Goal: Communication & Community: Answer question/provide support

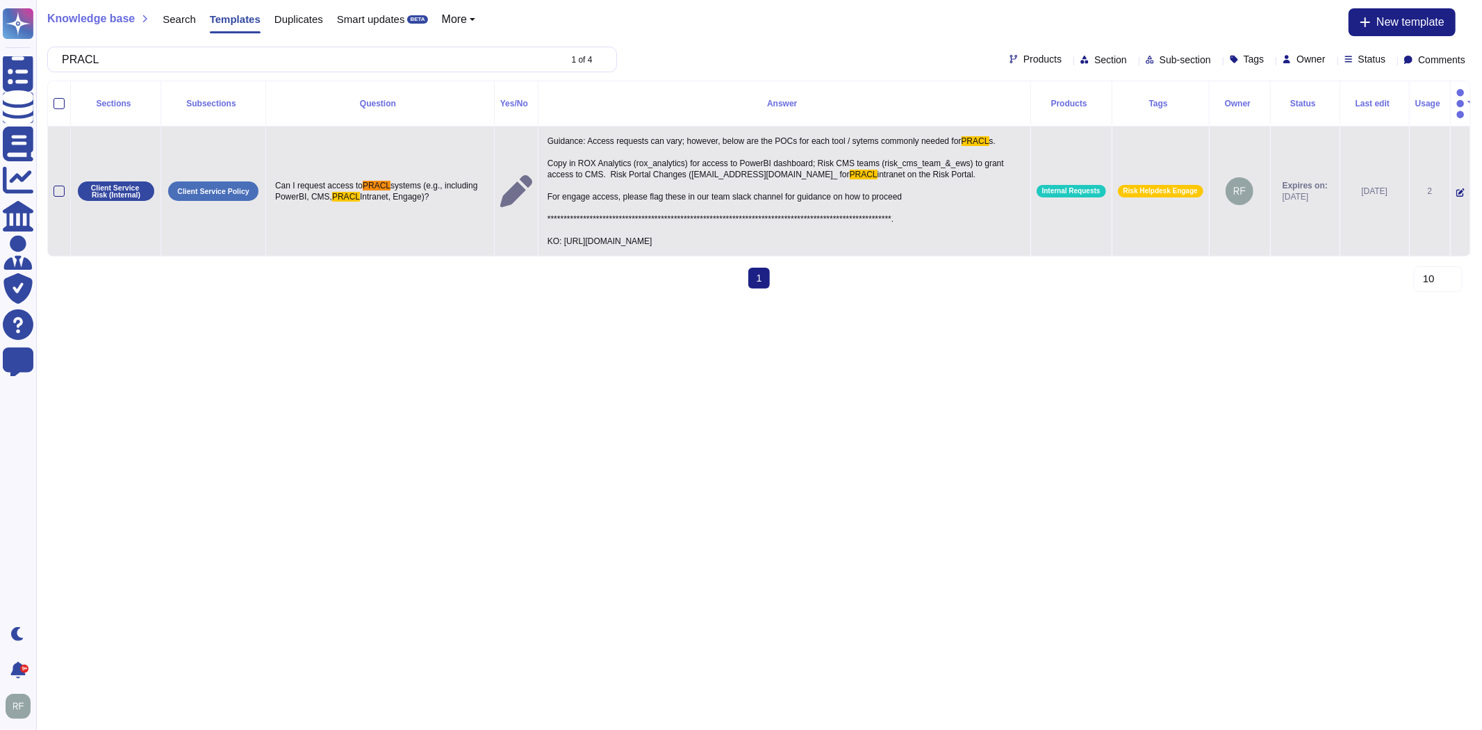
click at [1456, 188] on icon at bounding box center [1460, 192] width 8 height 8
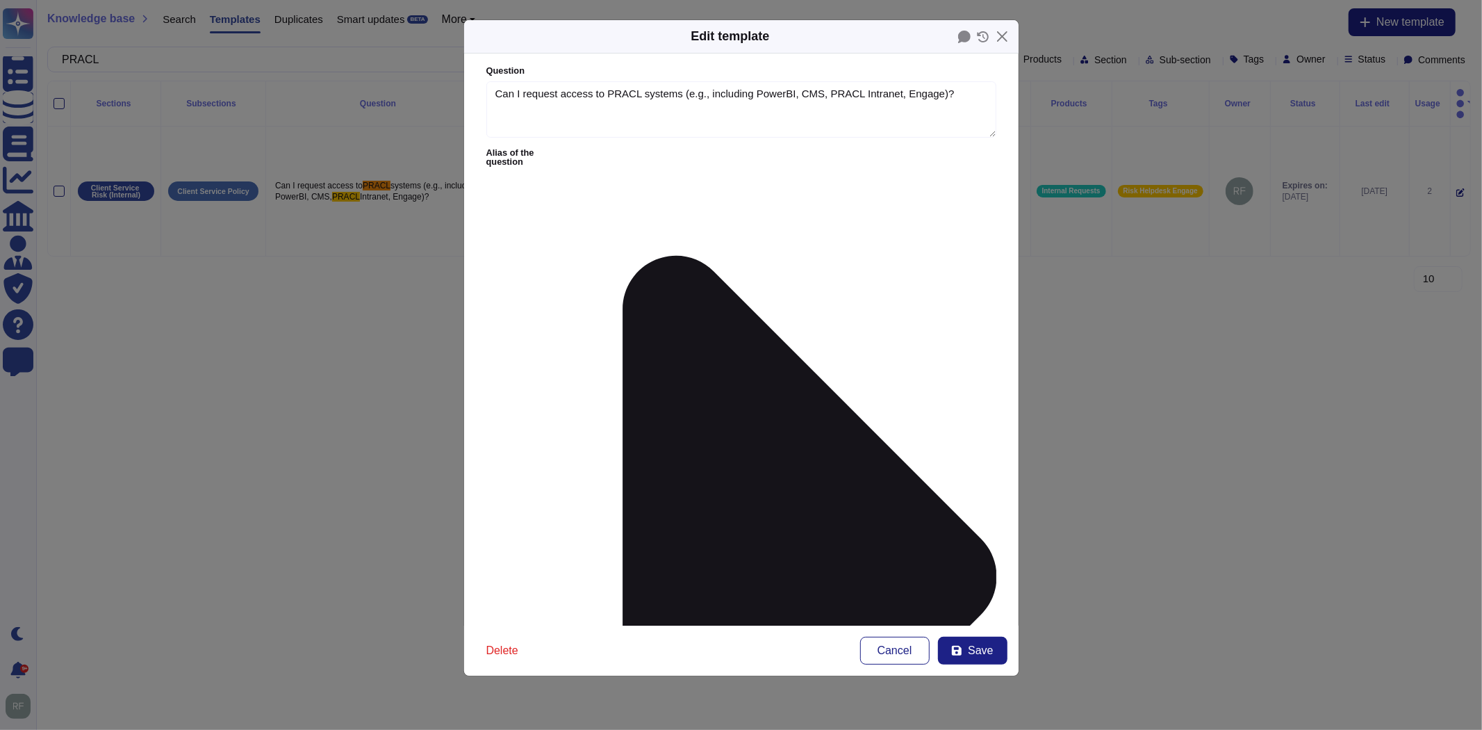
type textarea "Can I request access to PRACL systems (e.g., including PowerBI, CMS, PRACL Intr…"
paste textarea "Who should be given access? [PERSON_NAME] ([PERSON_NAME][EMAIL_ADDRESS][DOMAIN_…"
drag, startPoint x: 686, startPoint y: 191, endPoint x: 658, endPoint y: 204, distance: 31.4
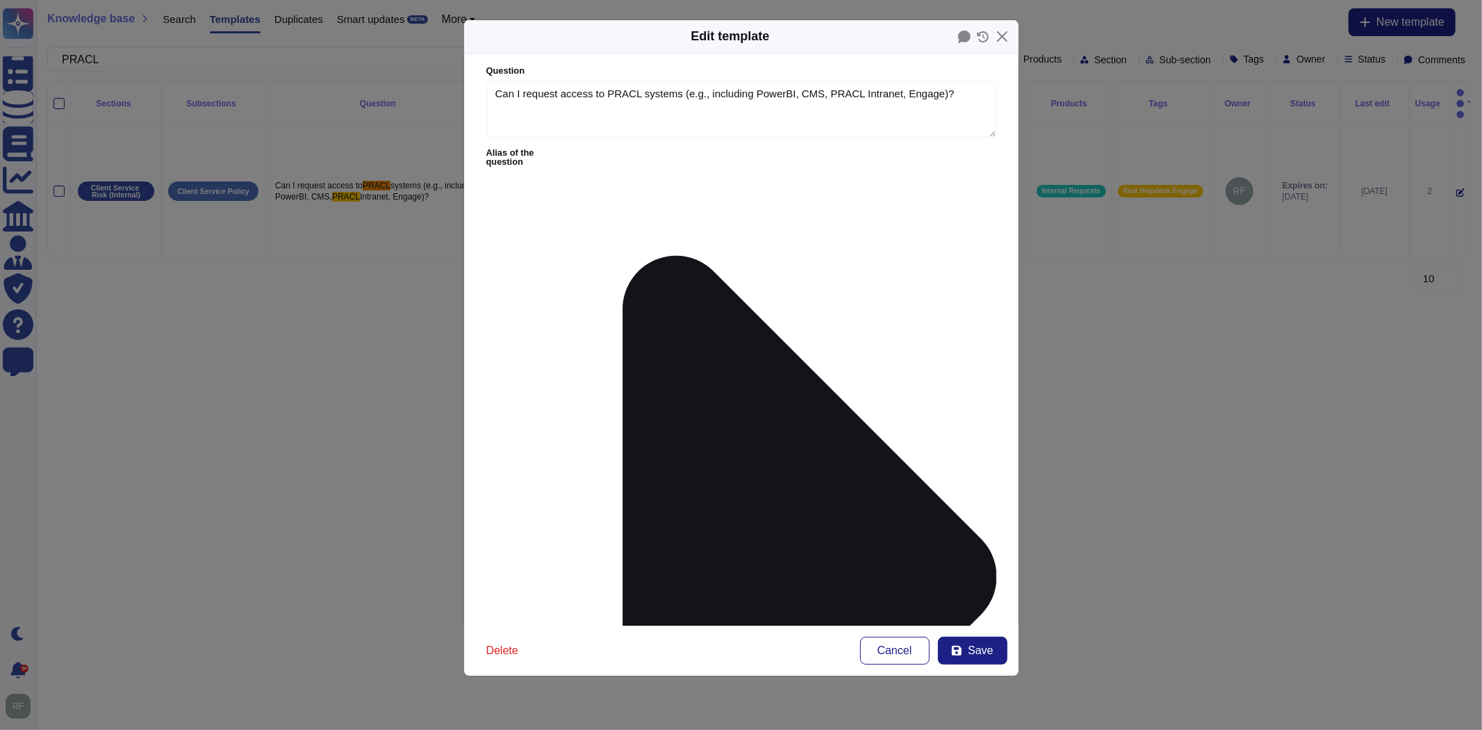
scroll to position [71, 0]
drag, startPoint x: 675, startPoint y: 223, endPoint x: 634, endPoint y: 224, distance: 41.0
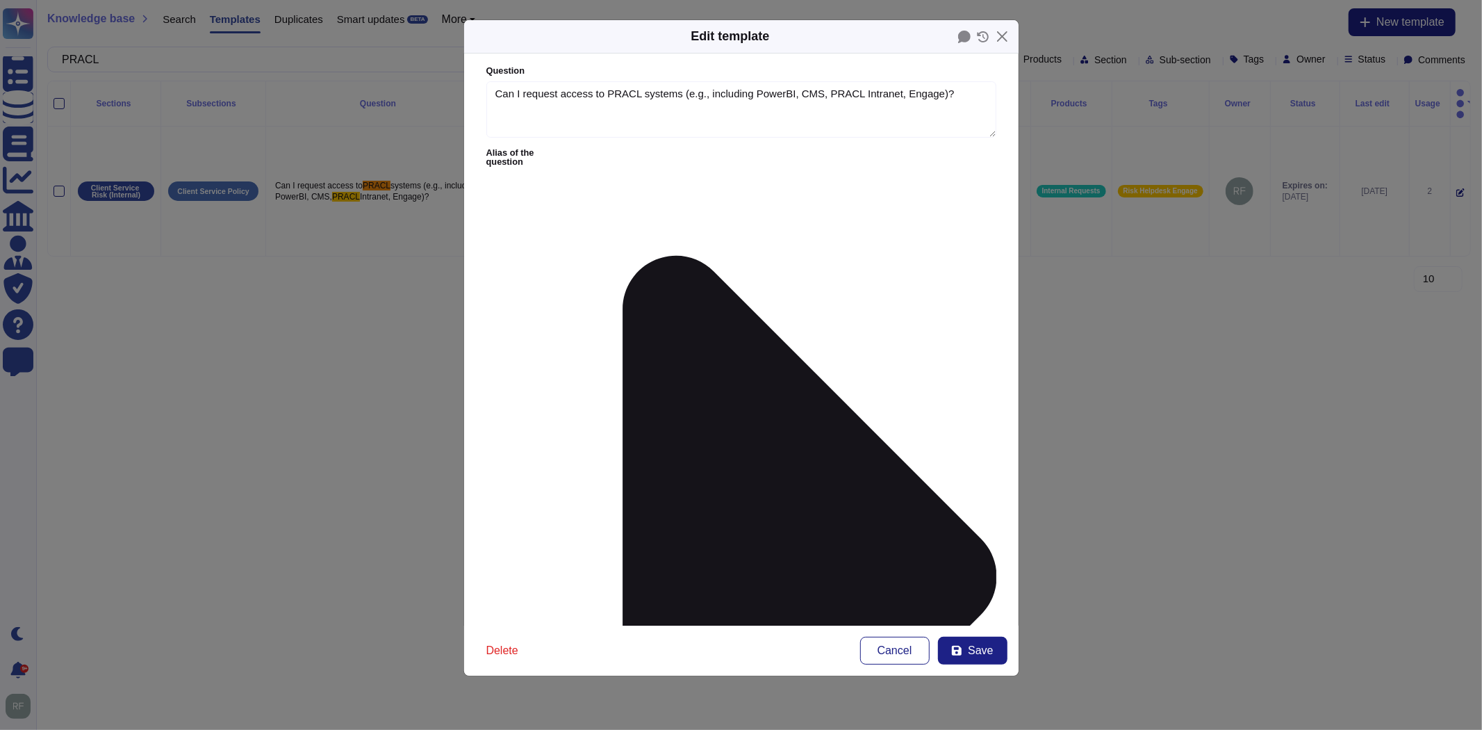
drag, startPoint x: 876, startPoint y: 188, endPoint x: 723, endPoint y: 199, distance: 153.2
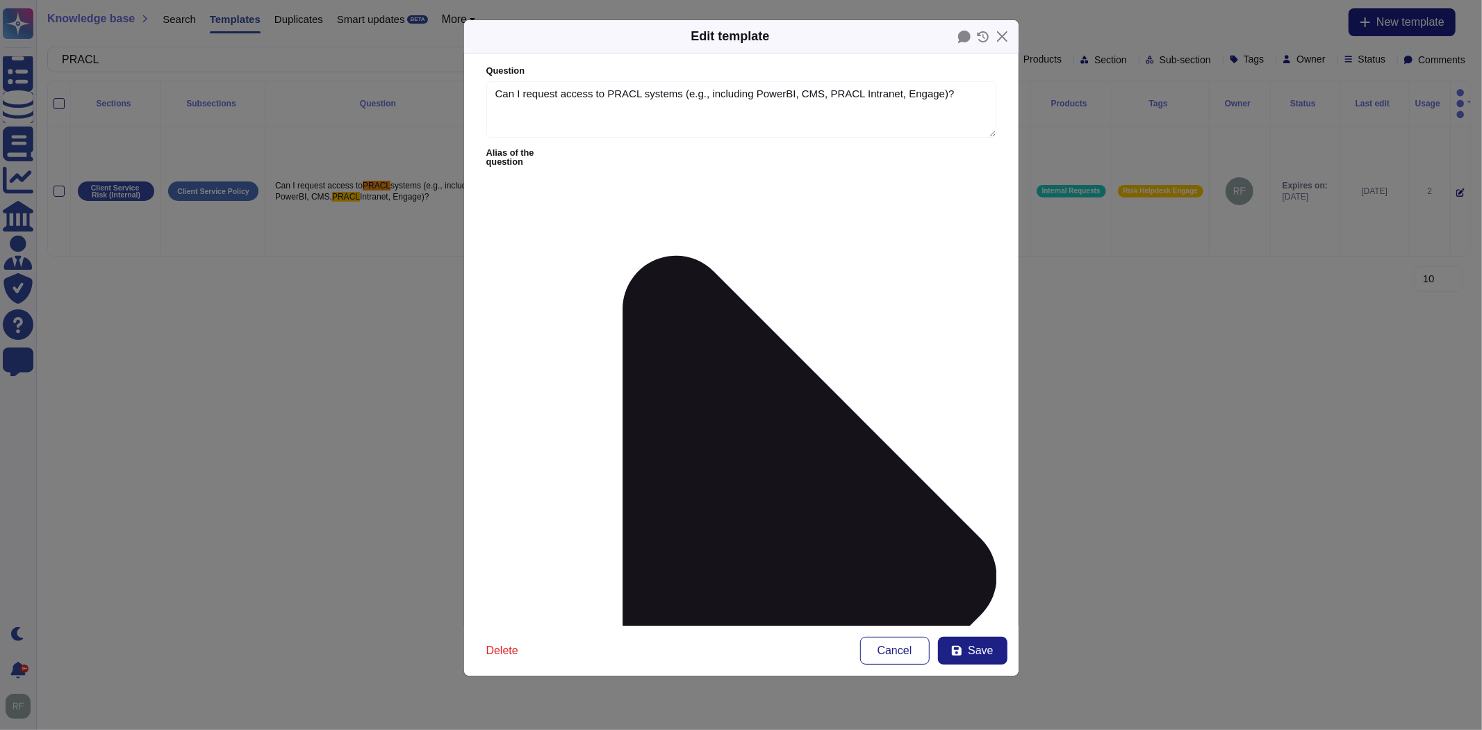
drag, startPoint x: 880, startPoint y: 192, endPoint x: 658, endPoint y: 196, distance: 221.7
drag, startPoint x: 630, startPoint y: 190, endPoint x: 771, endPoint y: 219, distance: 144.0
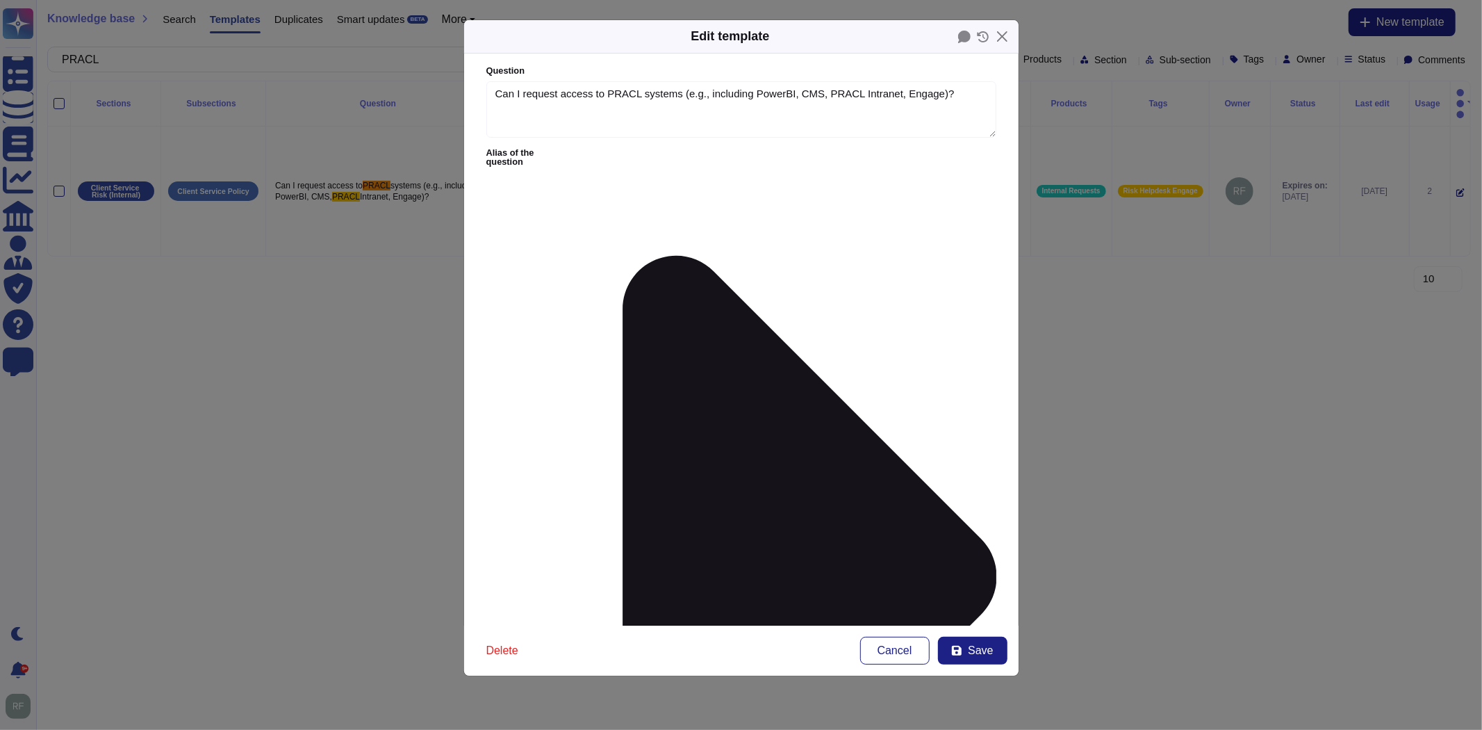
drag, startPoint x: 642, startPoint y: 195, endPoint x: 864, endPoint y: 238, distance: 226.5
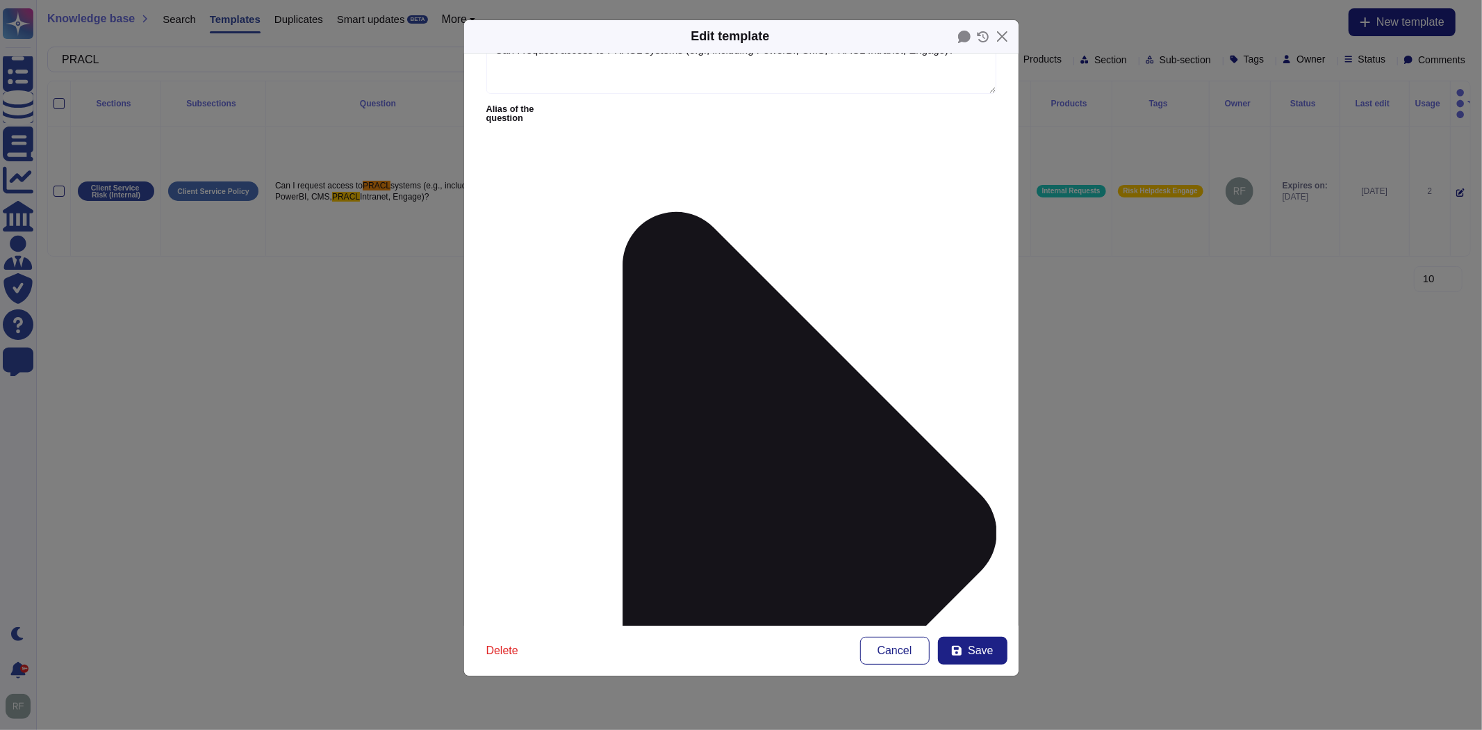
drag, startPoint x: 785, startPoint y: 161, endPoint x: 634, endPoint y: 164, distance: 151.5
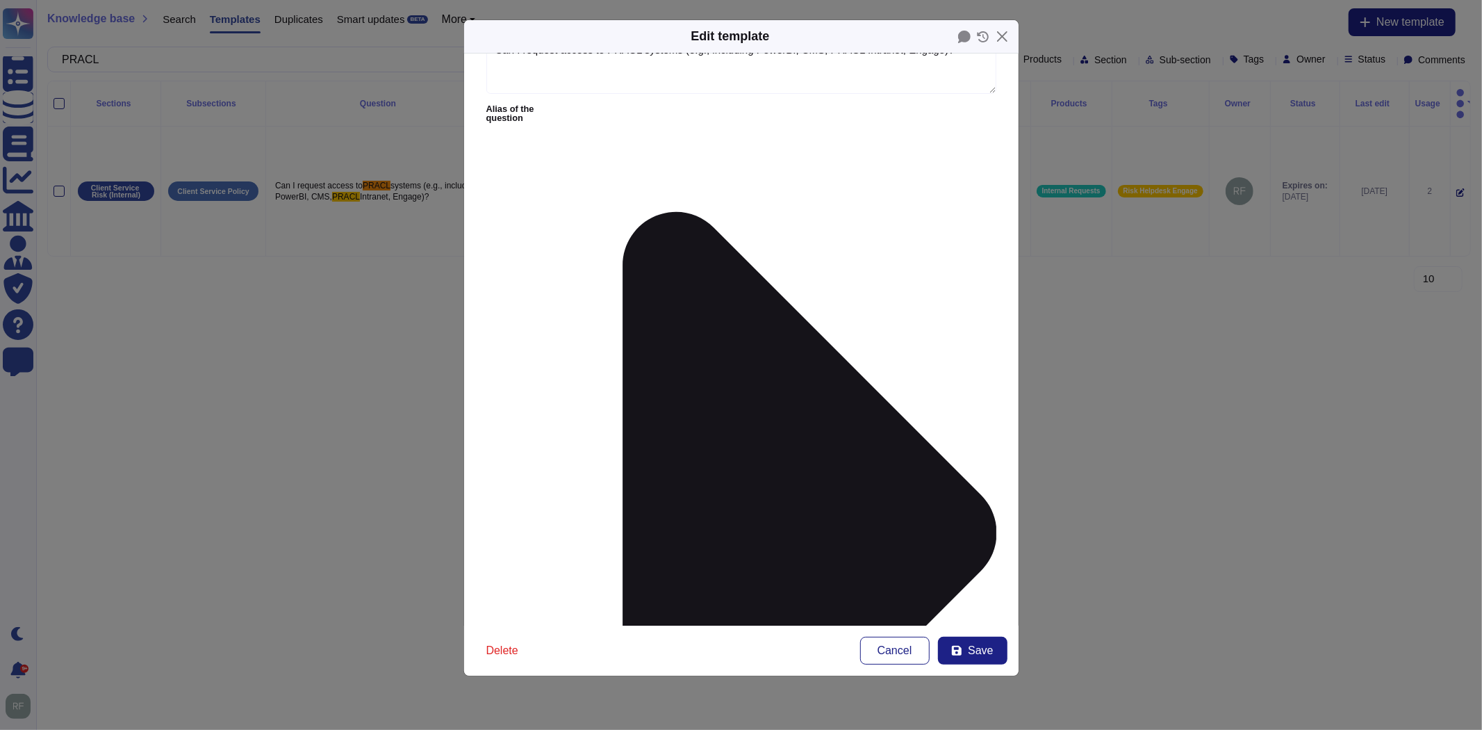
drag, startPoint x: 542, startPoint y: 167, endPoint x: 934, endPoint y: 165, distance: 391.9
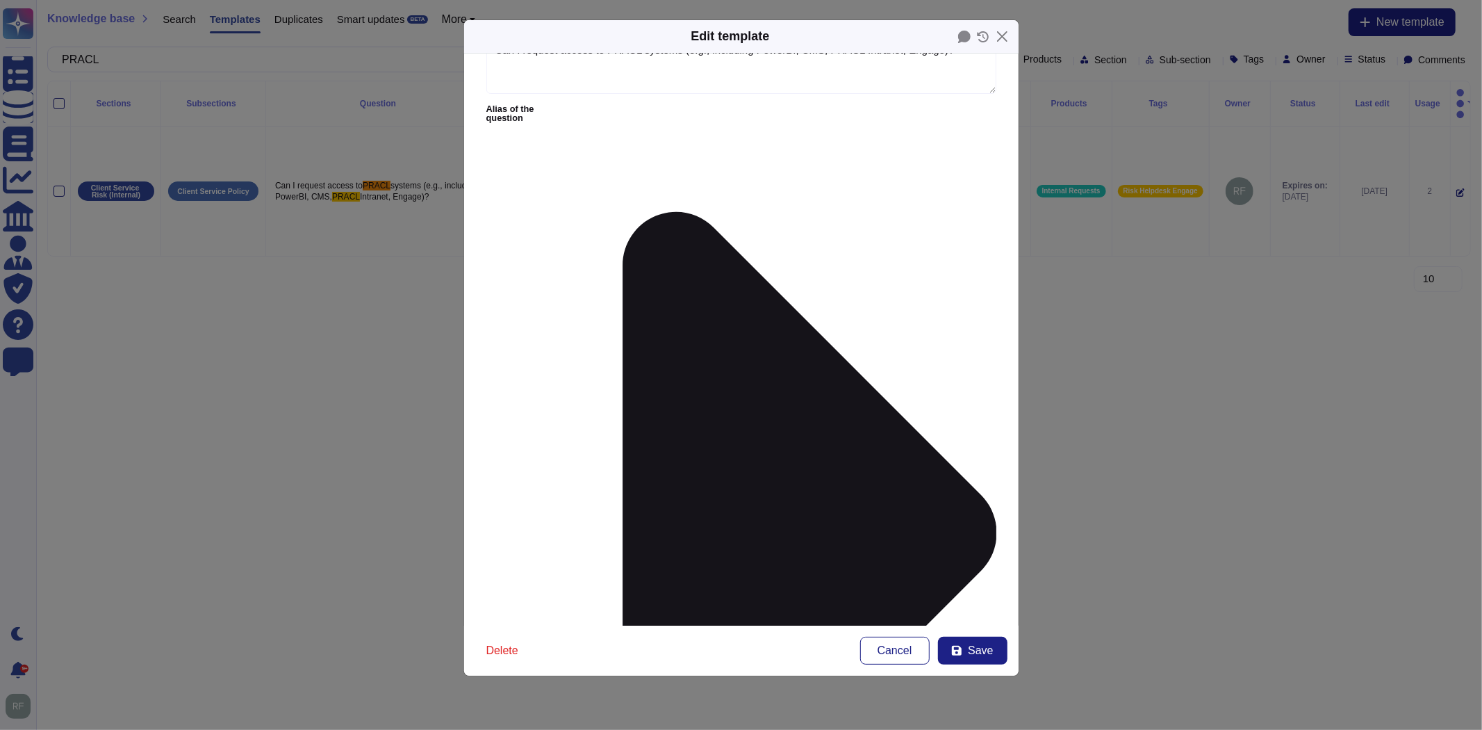
drag, startPoint x: 659, startPoint y: 196, endPoint x: 631, endPoint y: 196, distance: 27.8
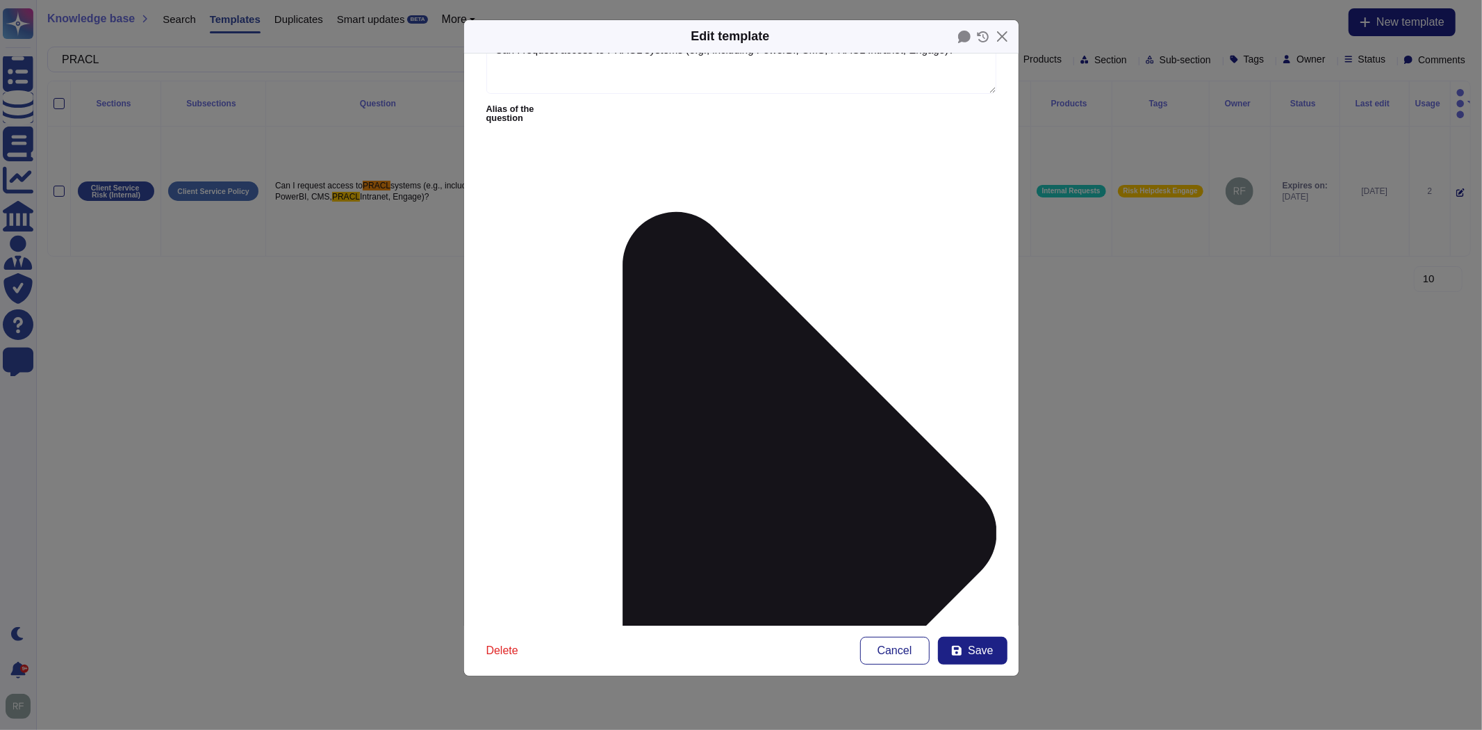
drag, startPoint x: 759, startPoint y: 157, endPoint x: 655, endPoint y: 163, distance: 104.4
drag, startPoint x: 758, startPoint y: 148, endPoint x: 741, endPoint y: 193, distance: 48.4
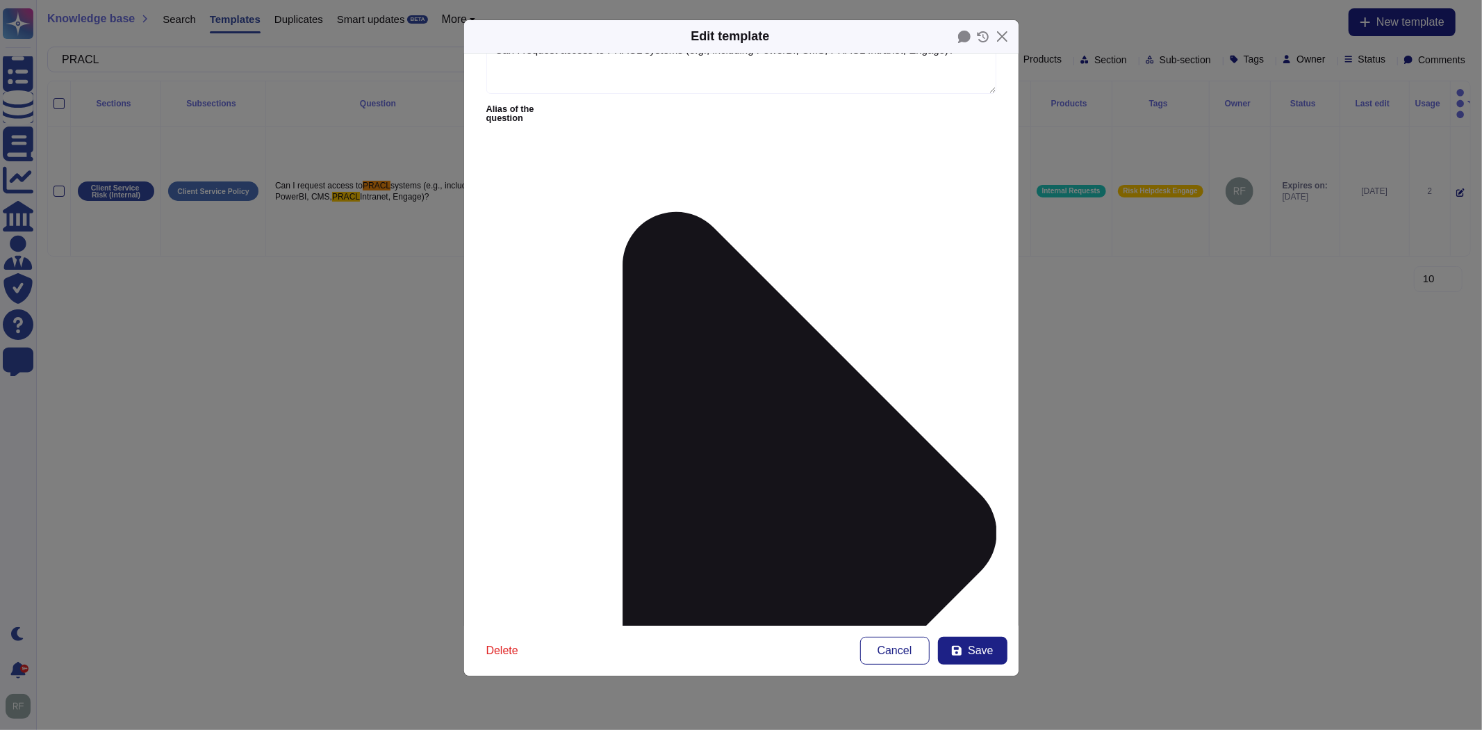
scroll to position [297, 0]
click at [957, 642] on button "Save" at bounding box center [972, 650] width 69 height 28
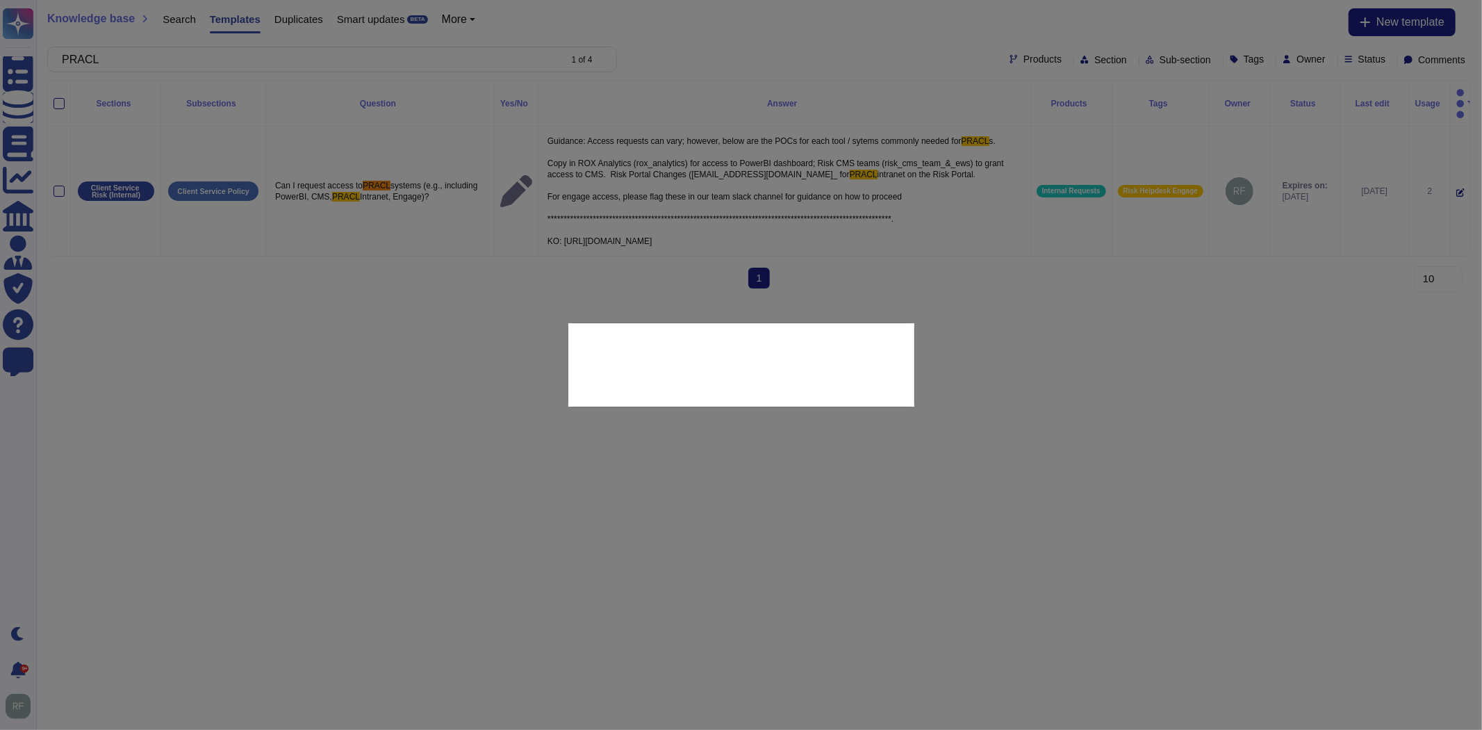
type textarea "**********"
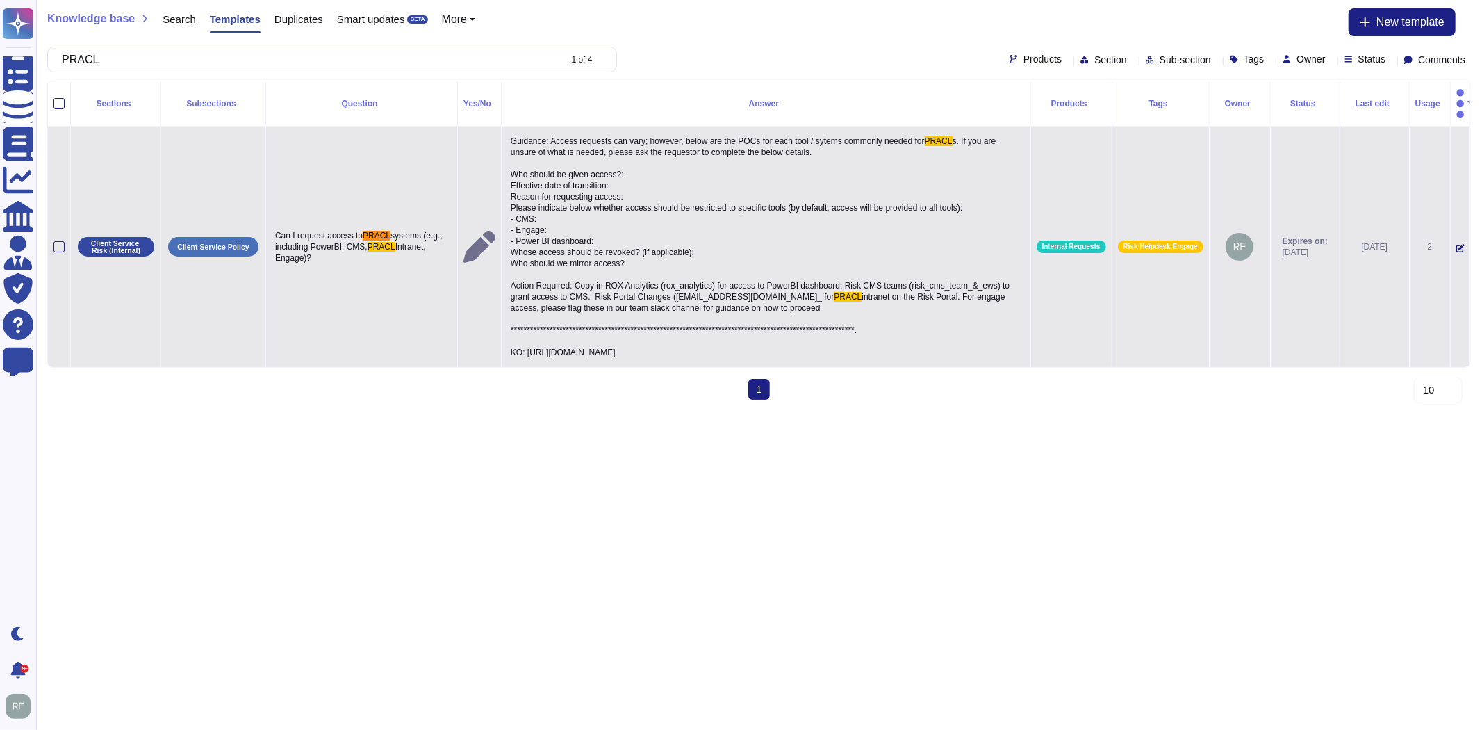
click at [585, 271] on span "s. If you are unsure of what is needed, please ask the requestor to complete th…" at bounding box center [762, 218] width 502 height 165
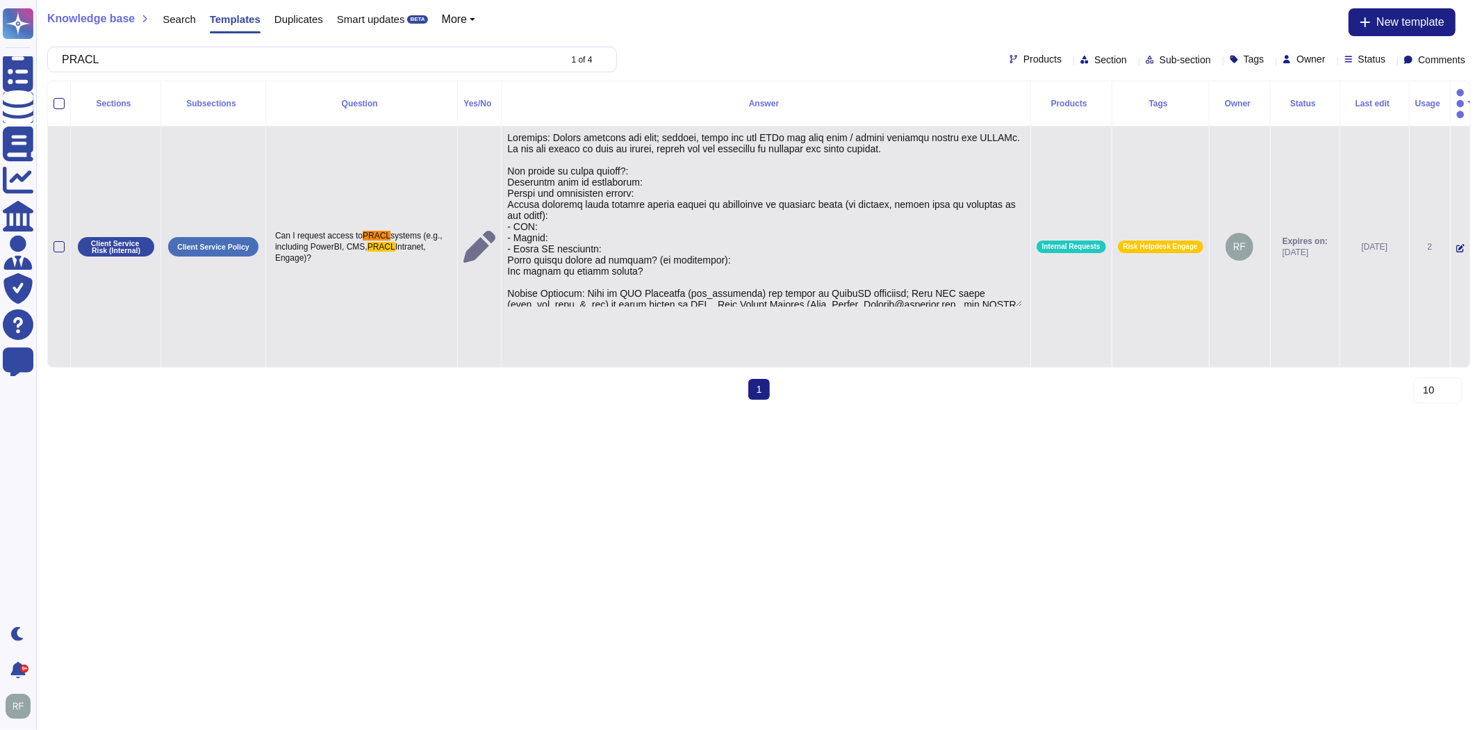
click at [558, 280] on textarea at bounding box center [764, 219] width 515 height 174
type textarea "**********"
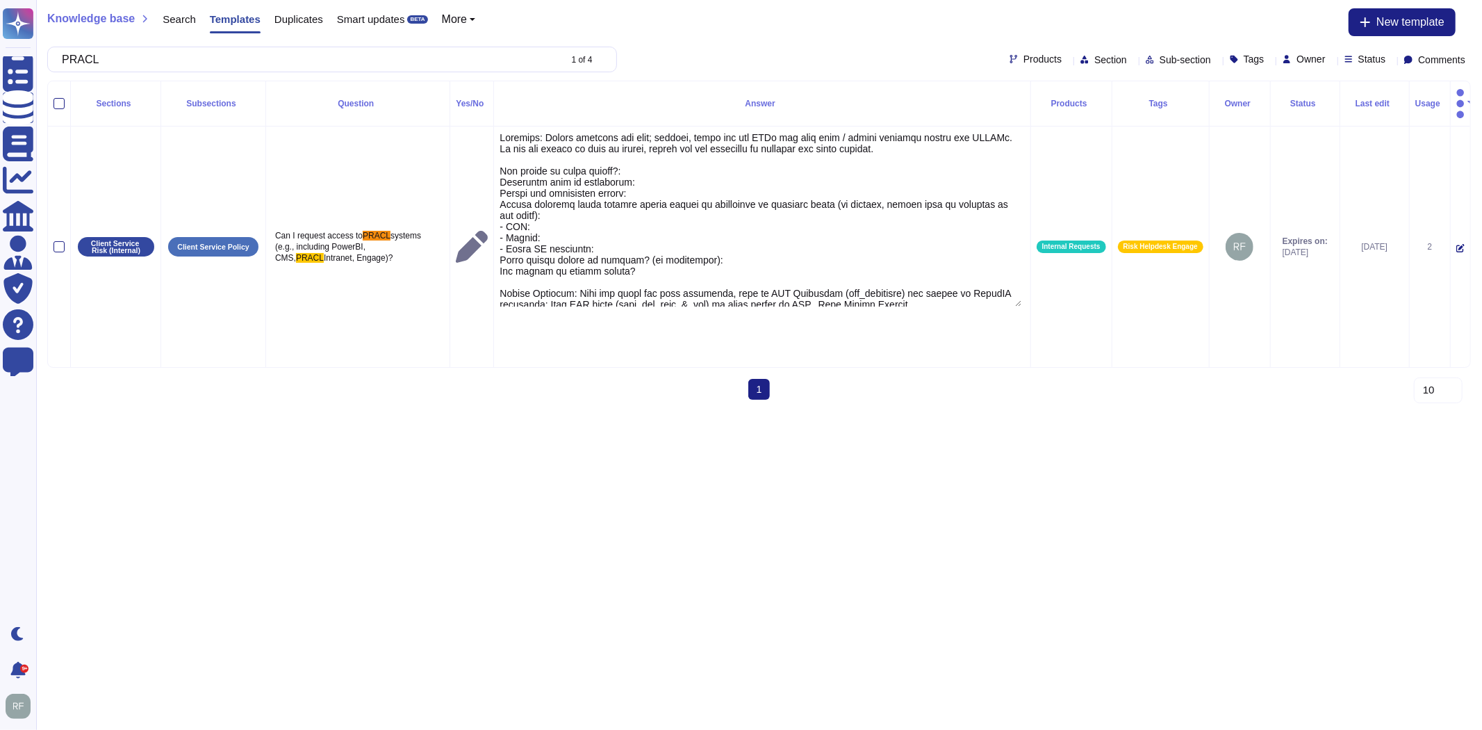
click at [866, 411] on html "Questionnaires Knowledge Base Documents Analytics CAIQ / SIG Admin Trust Center…" at bounding box center [741, 205] width 1482 height 411
